Goal: Information Seeking & Learning: Learn about a topic

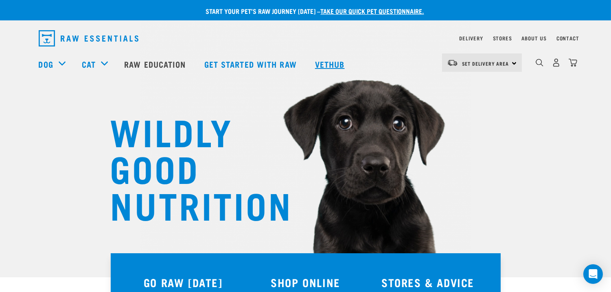
click at [329, 62] on link "Vethub" at bounding box center [331, 64] width 48 height 33
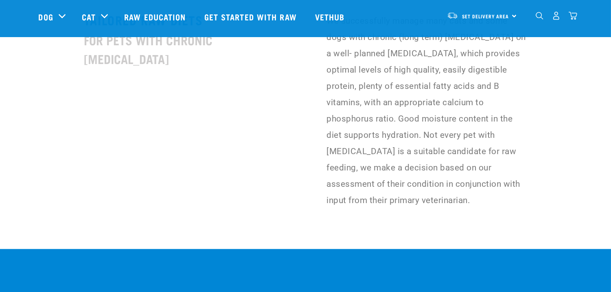
scroll to position [2172, 0]
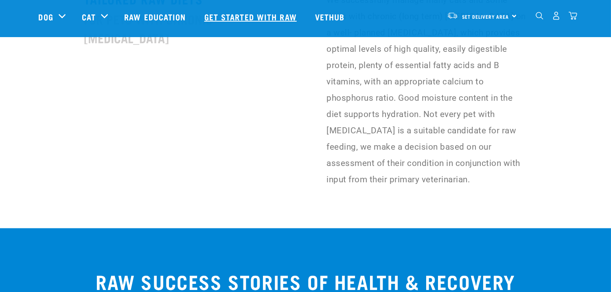
click at [268, 21] on link "Get started with Raw" at bounding box center [251, 16] width 111 height 33
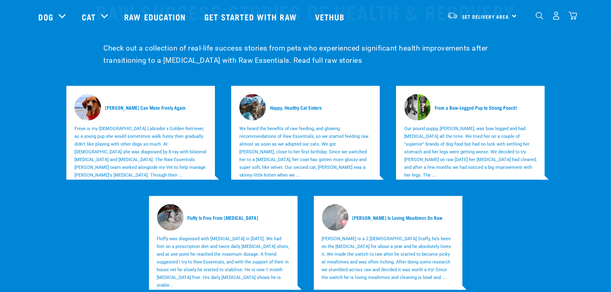
scroll to position [2444, 0]
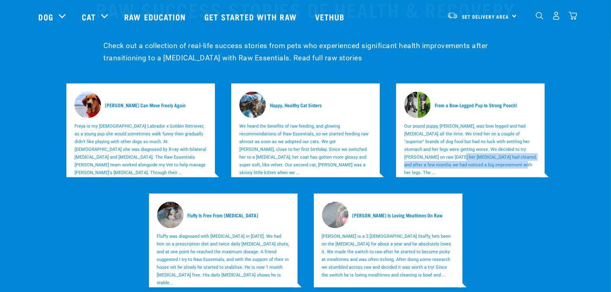
drag, startPoint x: 570, startPoint y: 101, endPoint x: 560, endPoint y: 111, distance: 14.4
click at [560, 111] on div "Freya Can Move Freely Again Freya is my 4 year old Labrador x Golden Retriever,…" at bounding box center [305, 185] width 547 height 220
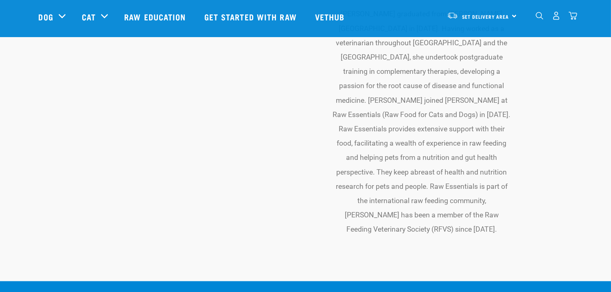
scroll to position [2806, 0]
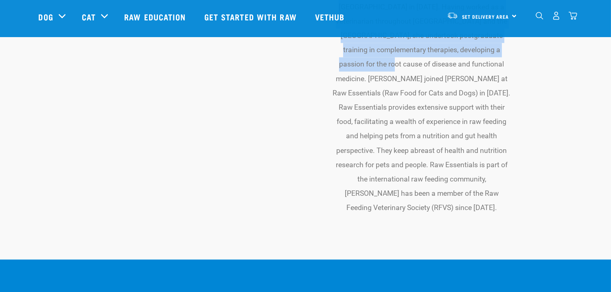
scroll to position [2929, 0]
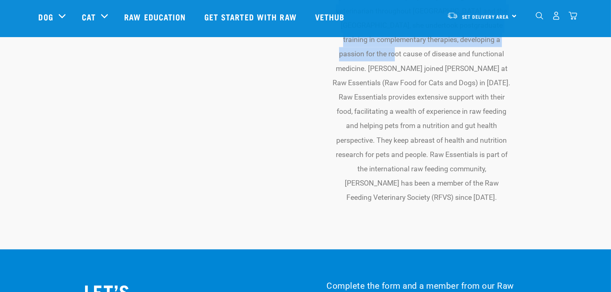
drag, startPoint x: 506, startPoint y: 142, endPoint x: 511, endPoint y: 165, distance: 23.5
click at [511, 165] on section "MEET OUR VETERINARIAN DR REBECCA BROWN BVSc Rebecca graduated from Massey Unive…" at bounding box center [305, 50] width 611 height 398
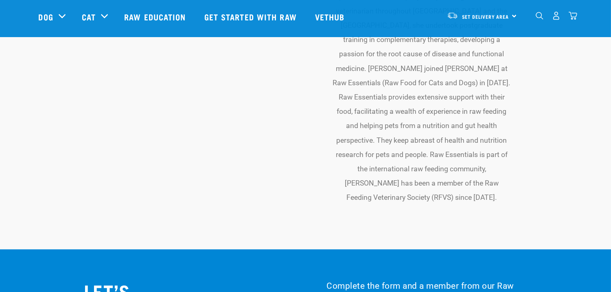
drag, startPoint x: 108, startPoint y: 90, endPoint x: 78, endPoint y: 57, distance: 45.0
click at [107, 89] on div "MEET OUR VETERINARIAN" at bounding box center [192, 44] width 227 height 338
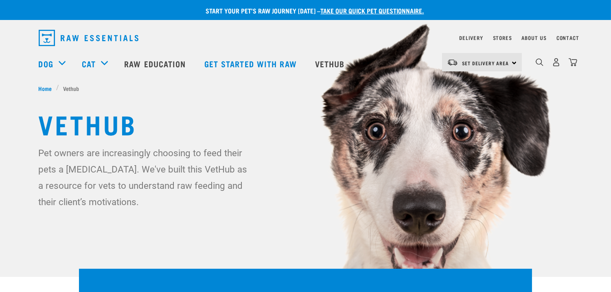
scroll to position [0, 0]
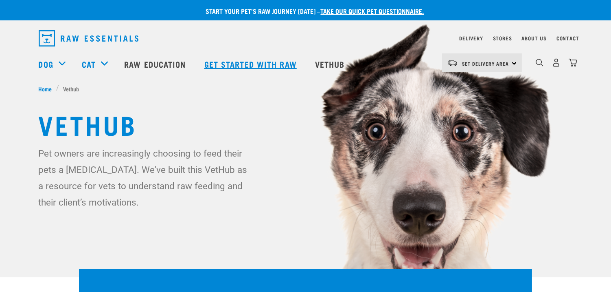
click at [268, 70] on link "Get started with Raw" at bounding box center [251, 64] width 111 height 33
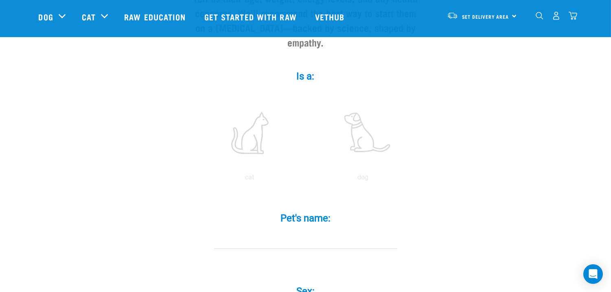
scroll to position [136, 0]
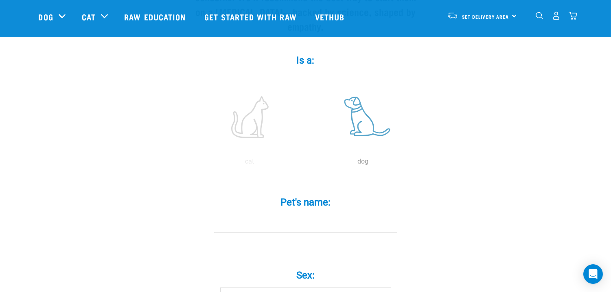
click at [371, 119] on label at bounding box center [363, 116] width 110 height 69
click at [307, 163] on input "radio" at bounding box center [307, 163] width 0 height 0
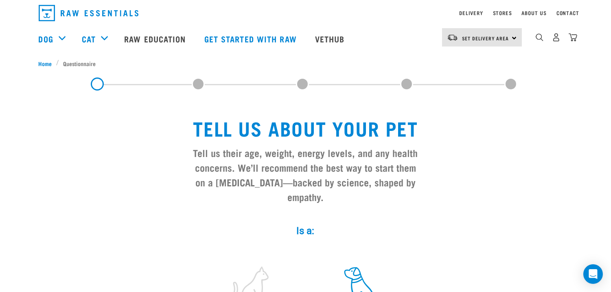
scroll to position [0, 0]
